Goal: Task Accomplishment & Management: Use online tool/utility

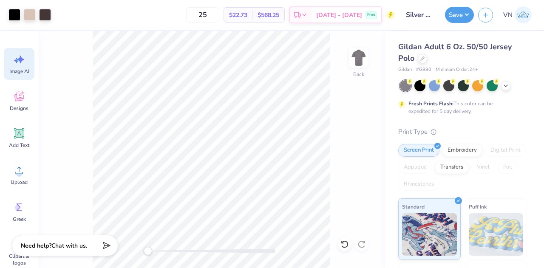
scroll to position [0, 19]
click at [462, 17] on button "Save" at bounding box center [459, 14] width 29 height 16
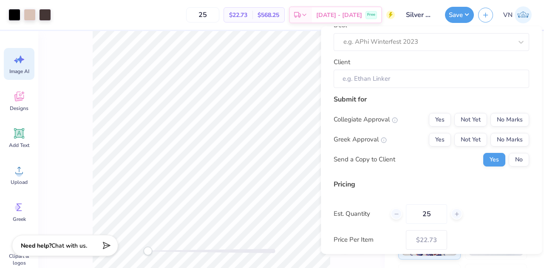
scroll to position [52, 0]
click at [515, 159] on button "No" at bounding box center [519, 159] width 20 height 14
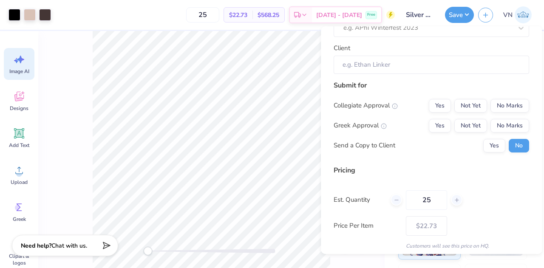
scroll to position [95, 0]
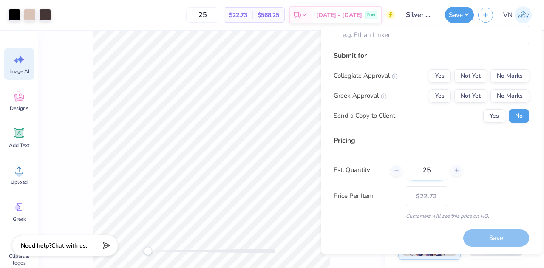
click at [428, 170] on input "25" at bounding box center [426, 171] width 41 height 20
type input "240"
type input "– –"
type input "24"
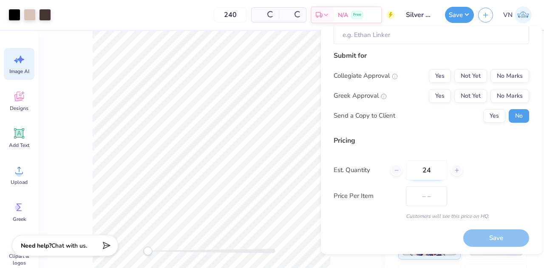
type input "$13.80"
type input "2"
type input "40"
type input "$19.64"
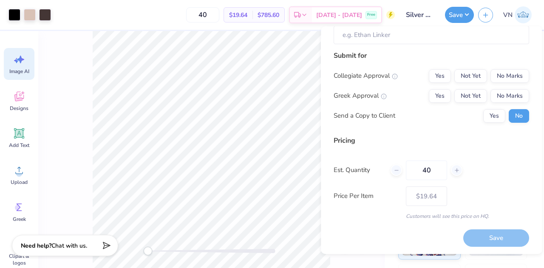
type input "40"
click at [481, 207] on div "Pricing Est. Quantity 40 Price Per Item $19.64 Customers will see this price on…" at bounding box center [431, 178] width 195 height 85
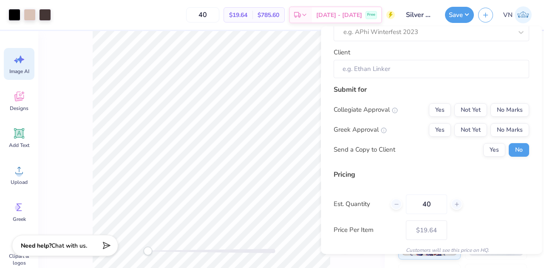
scroll to position [60, 0]
click at [457, 111] on button "Not Yet" at bounding box center [470, 111] width 33 height 14
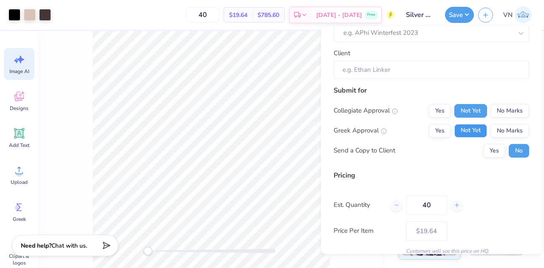
click at [460, 130] on button "Not Yet" at bounding box center [470, 131] width 33 height 14
click at [495, 105] on button "No Marks" at bounding box center [509, 111] width 39 height 14
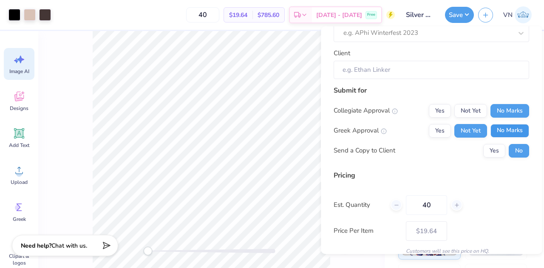
click at [495, 126] on button "No Marks" at bounding box center [509, 131] width 39 height 14
type input "$19.64"
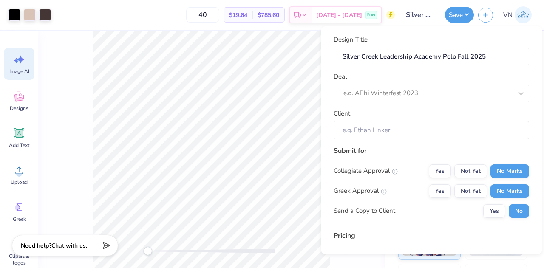
scroll to position [0, 0]
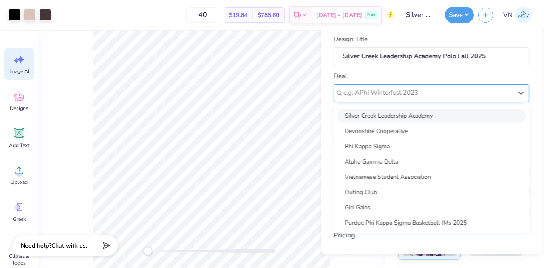
click at [429, 93] on div at bounding box center [427, 92] width 169 height 11
click at [396, 116] on div "Silver Creek Leadership Academy" at bounding box center [431, 115] width 189 height 14
type input "[PERSON_NAME]"
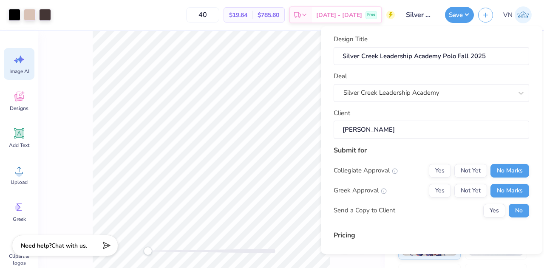
scroll to position [95, 0]
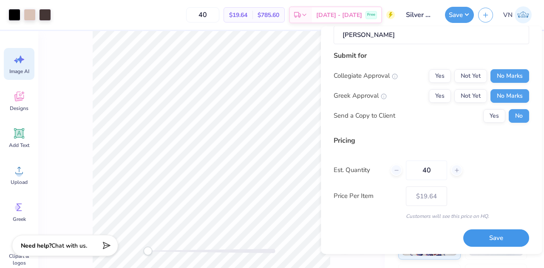
click at [473, 236] on button "Save" at bounding box center [496, 237] width 66 height 17
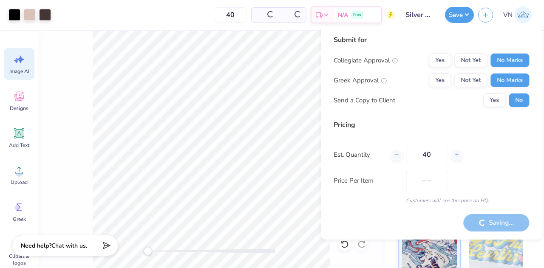
type input "$19.64"
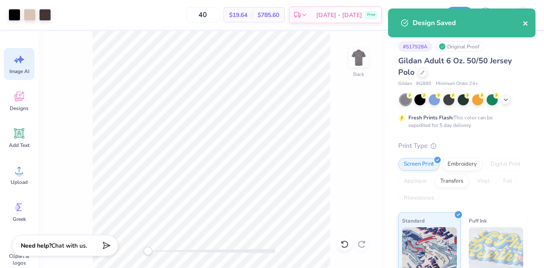
click at [526, 21] on icon "close" at bounding box center [526, 23] width 6 height 7
